Goal: Check status: Check status

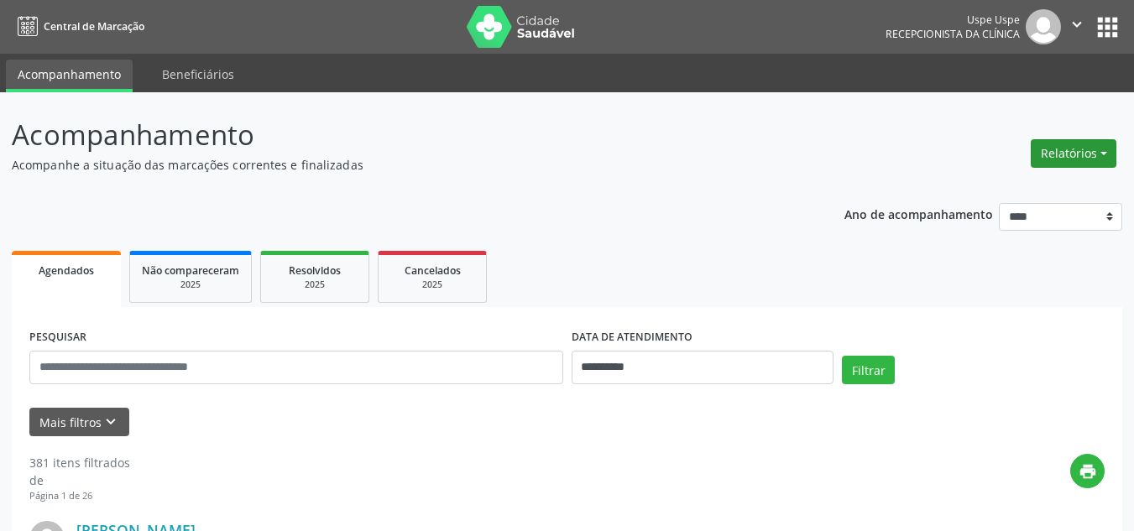
click at [1070, 157] on button "Relatórios" at bounding box center [1074, 153] width 86 height 29
click at [976, 185] on link "Agendamentos" at bounding box center [1025, 189] width 180 height 23
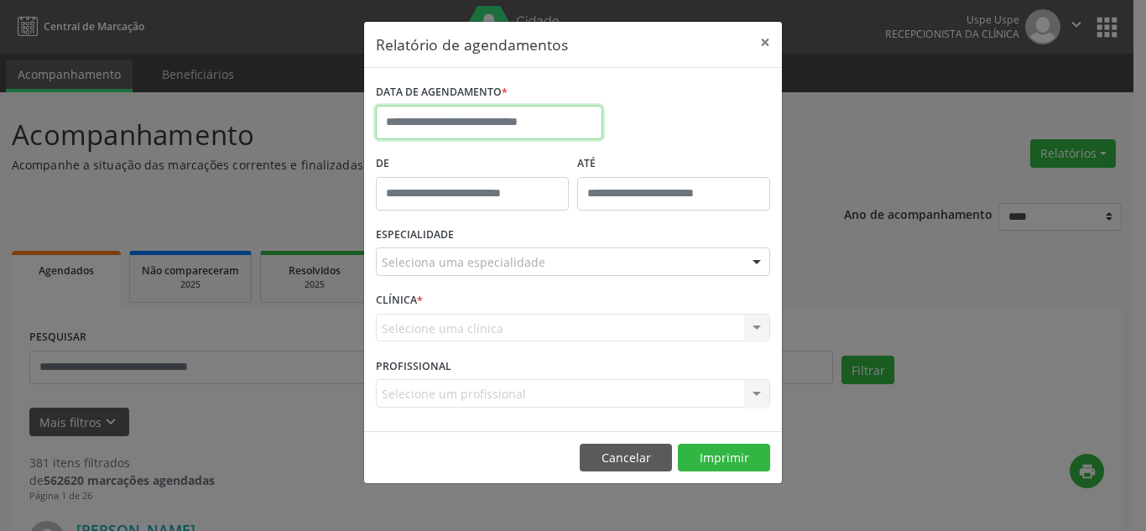
click at [538, 117] on input "text" at bounding box center [489, 123] width 227 height 34
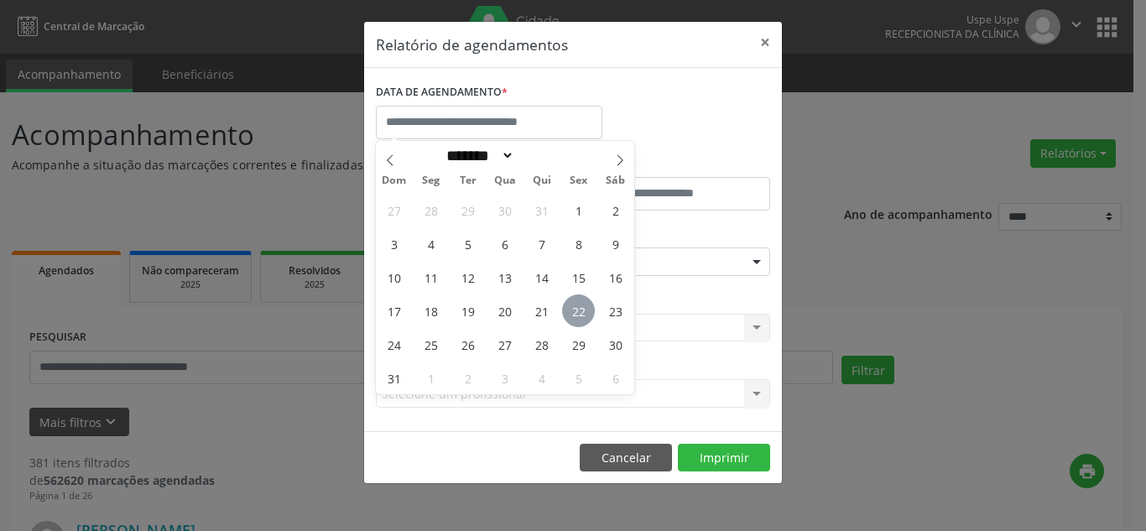
click at [568, 311] on span "22" at bounding box center [578, 311] width 33 height 33
type input "**********"
click at [568, 311] on span "22" at bounding box center [578, 311] width 33 height 33
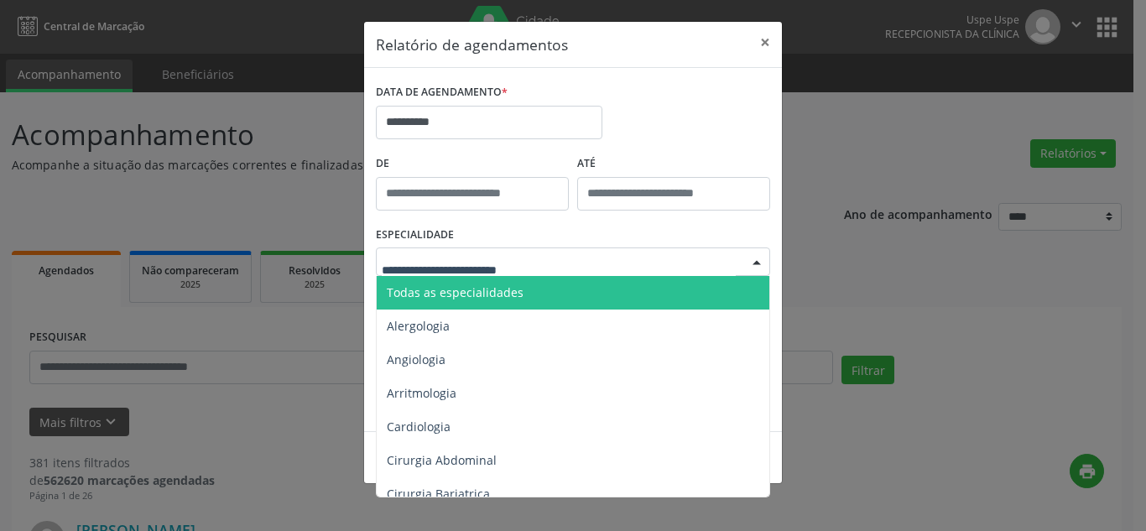
click at [566, 264] on div at bounding box center [573, 262] width 394 height 29
click at [558, 291] on span "Todas as especialidades" at bounding box center [574, 293] width 395 height 34
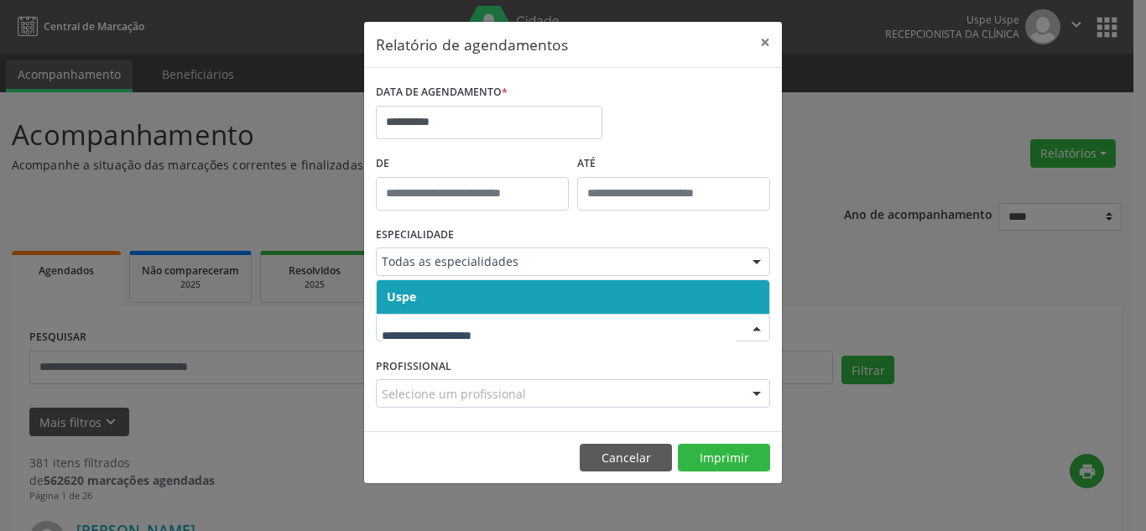
click at [516, 305] on span "Uspe" at bounding box center [573, 297] width 393 height 34
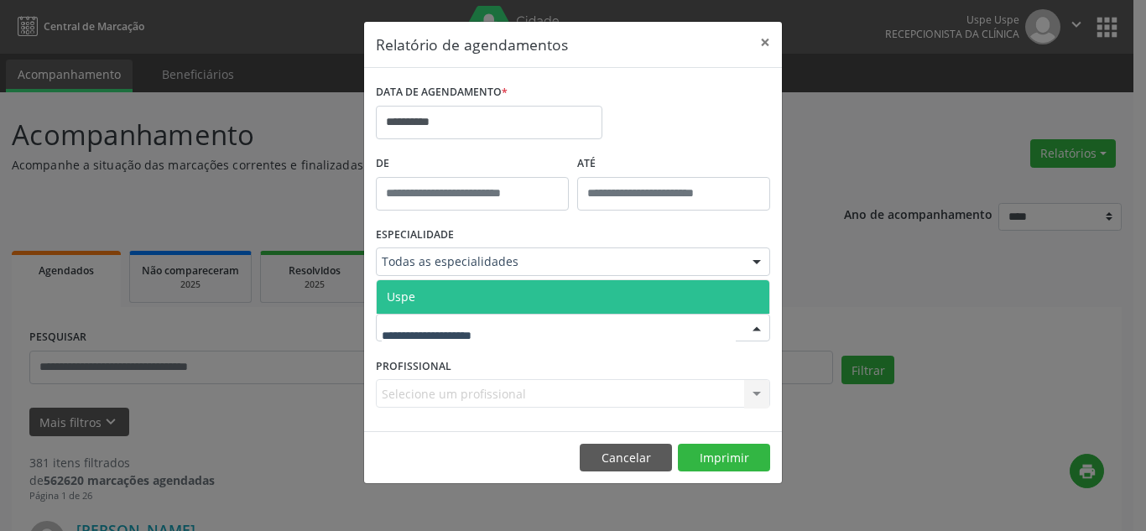
click at [518, 322] on div at bounding box center [573, 328] width 394 height 29
click at [513, 290] on span "Uspe" at bounding box center [573, 297] width 393 height 34
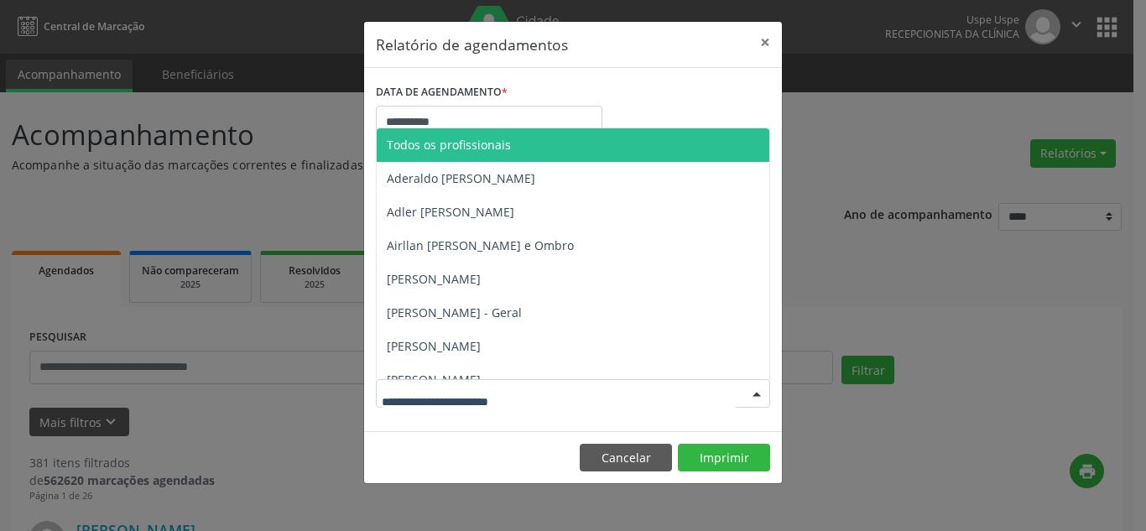
click at [715, 389] on div at bounding box center [573, 393] width 394 height 29
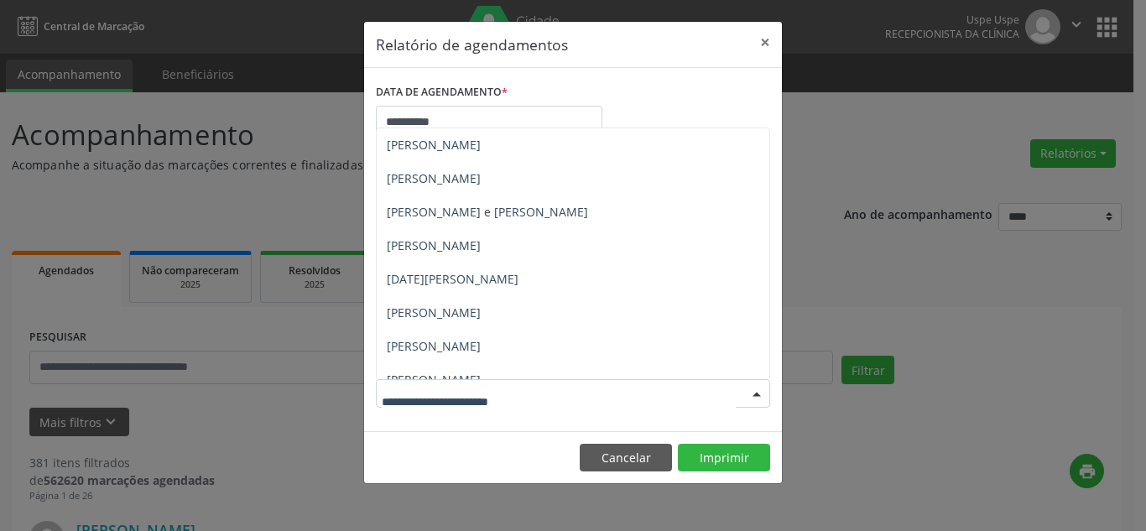
scroll to position [3609, 0]
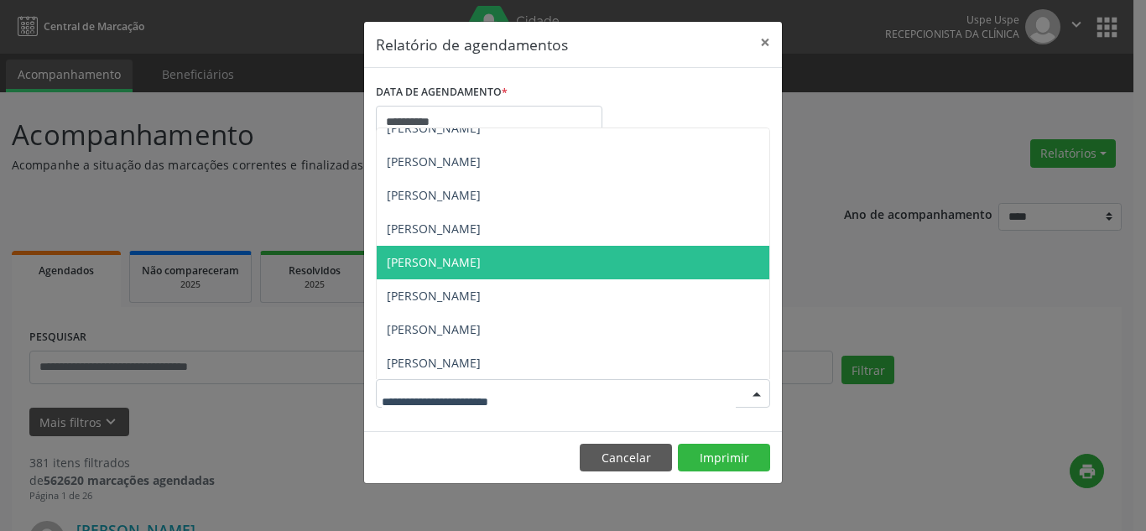
click at [481, 263] on span "[PERSON_NAME]" at bounding box center [434, 262] width 94 height 16
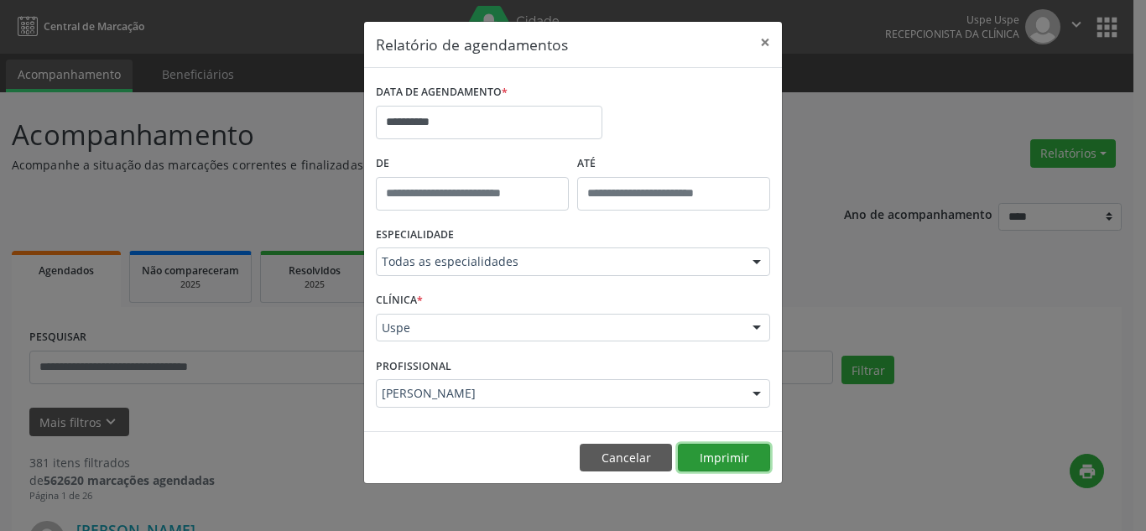
click at [718, 455] on button "Imprimir" at bounding box center [724, 458] width 92 height 29
